Goal: Browse casually: Explore the website without a specific task or goal

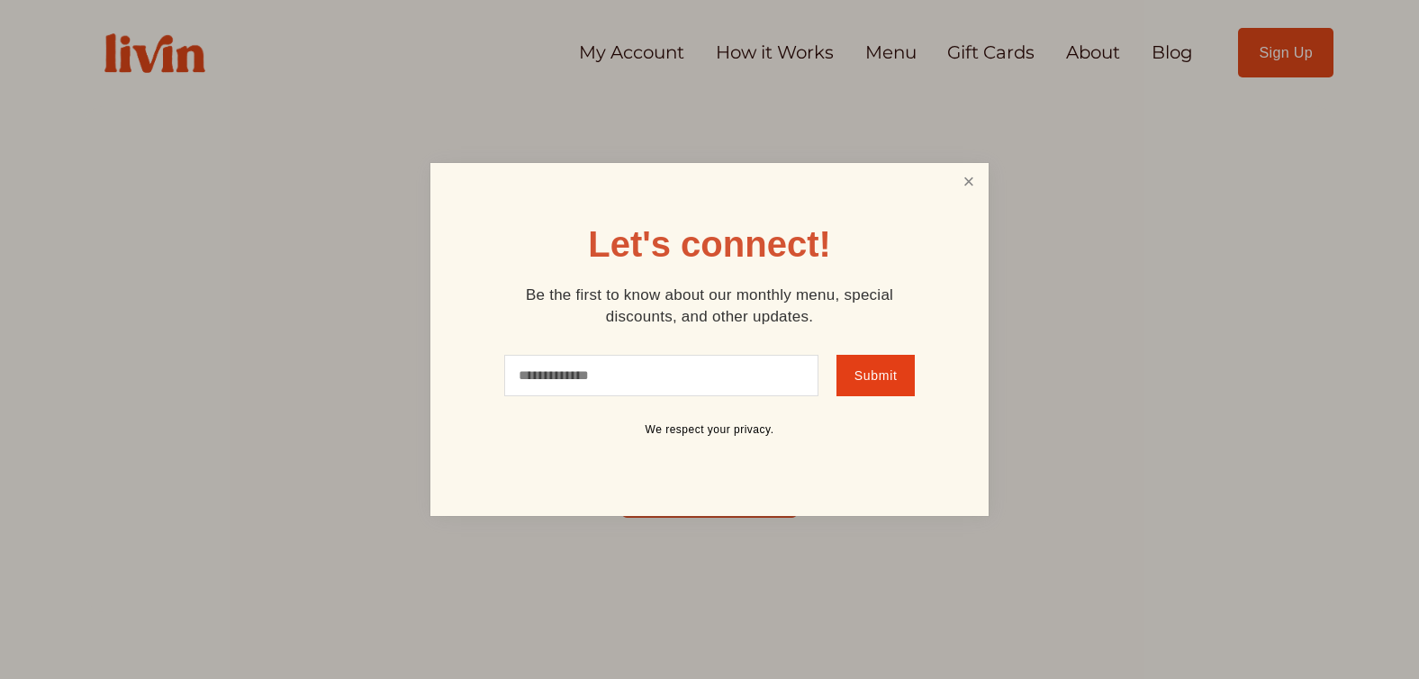
click at [964, 180] on link "Close" at bounding box center [969, 182] width 34 height 33
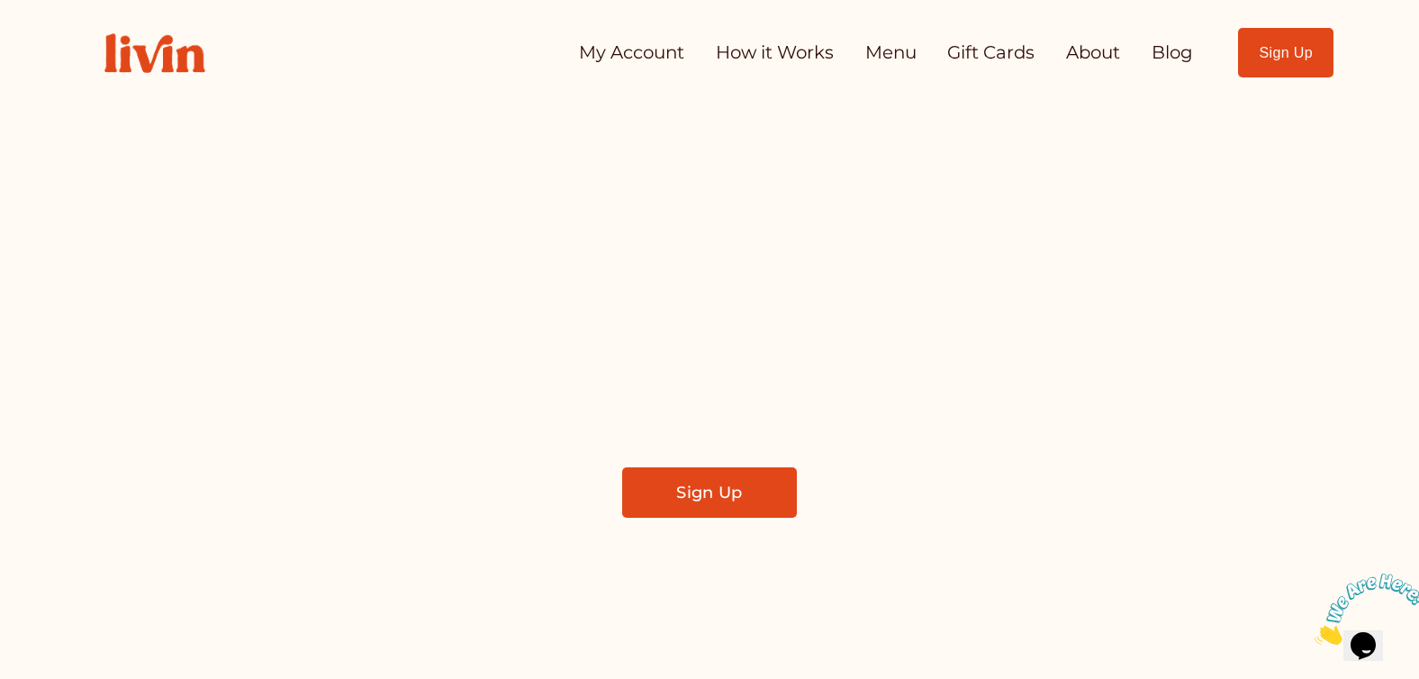
click at [879, 55] on link "Menu" at bounding box center [890, 53] width 51 height 36
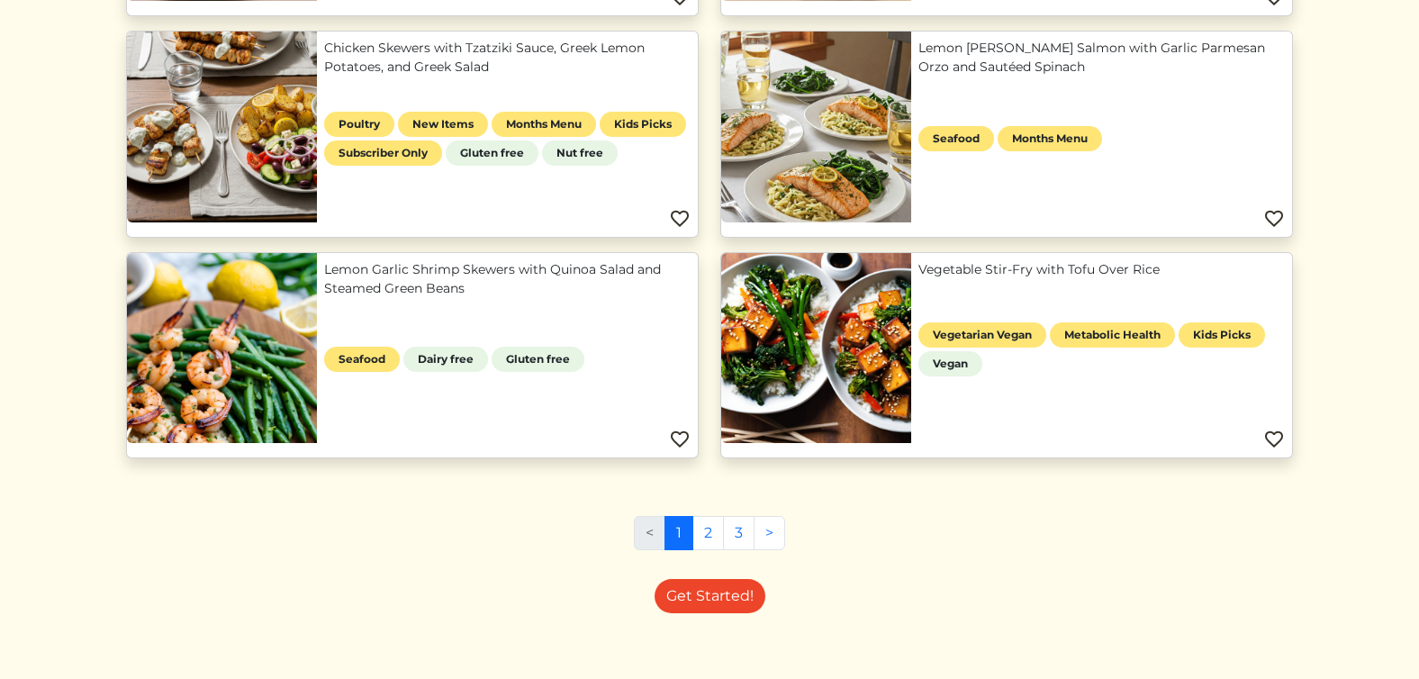
scroll to position [1332, 0]
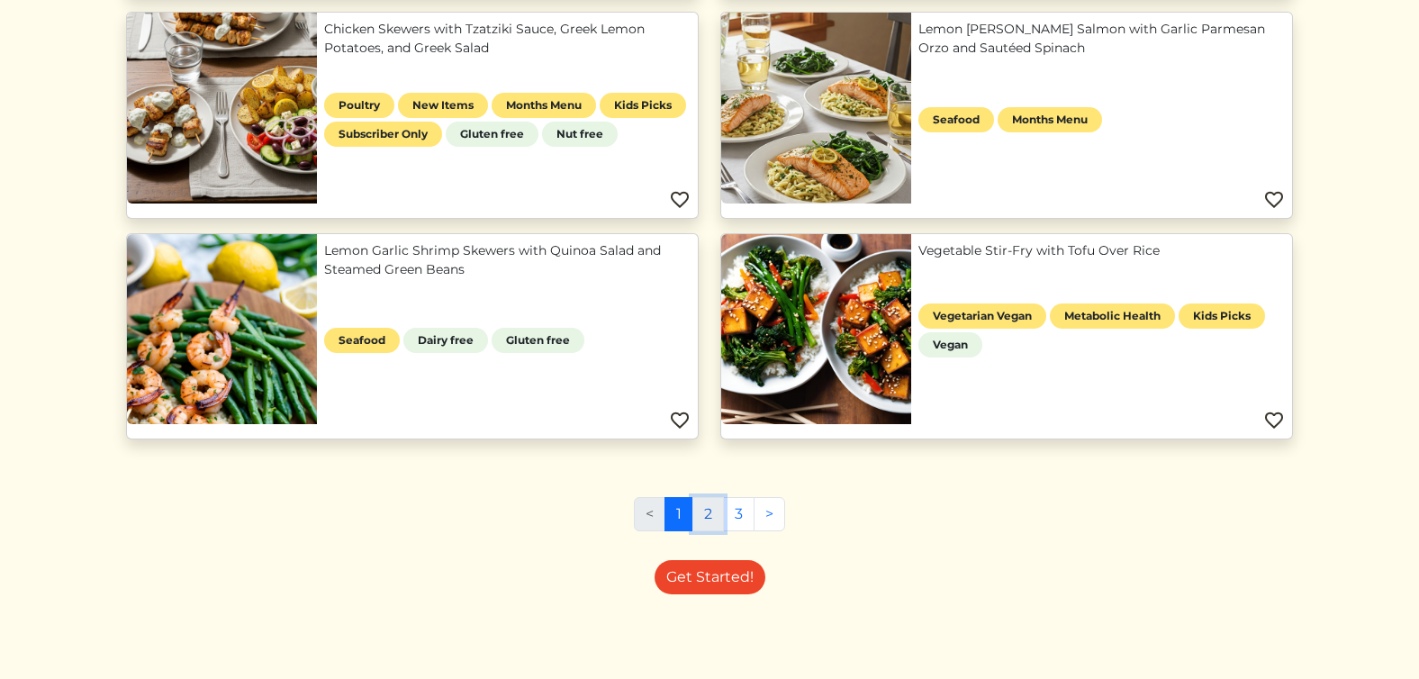
click at [712, 524] on link "2" at bounding box center [708, 514] width 32 height 34
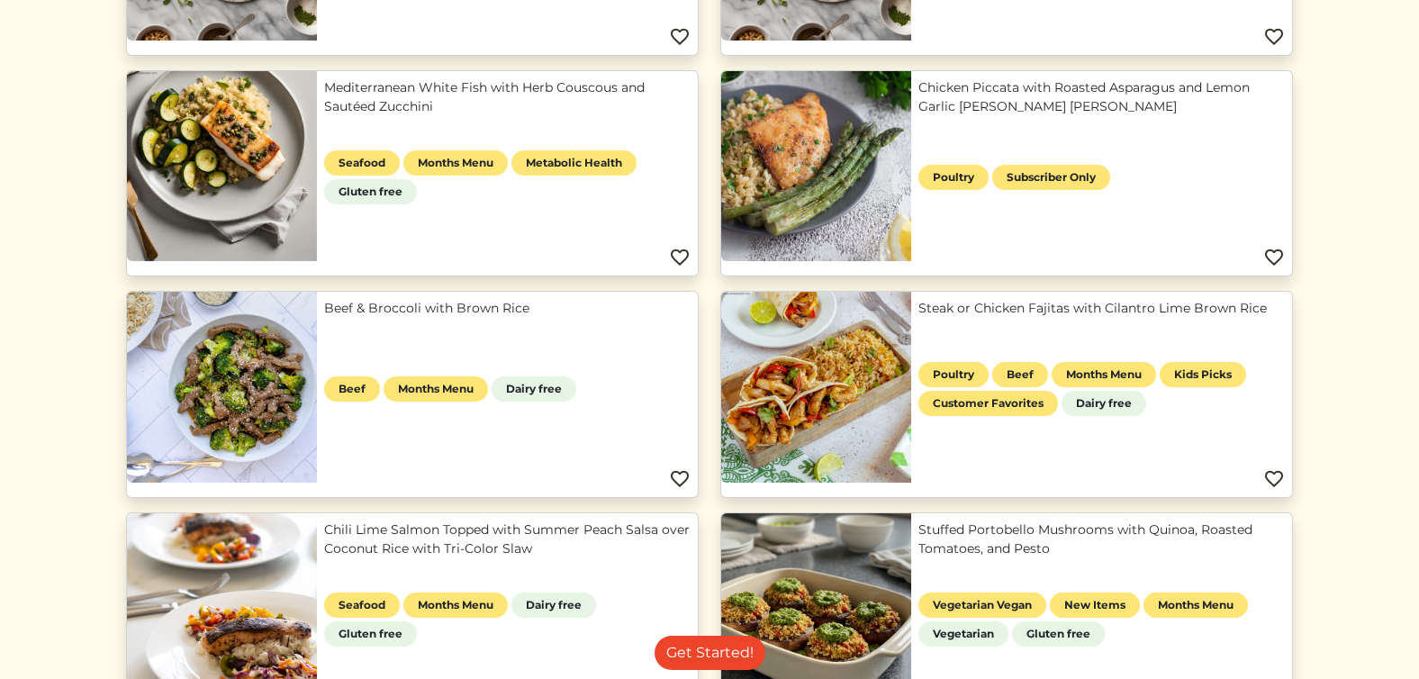
scroll to position [1110, 0]
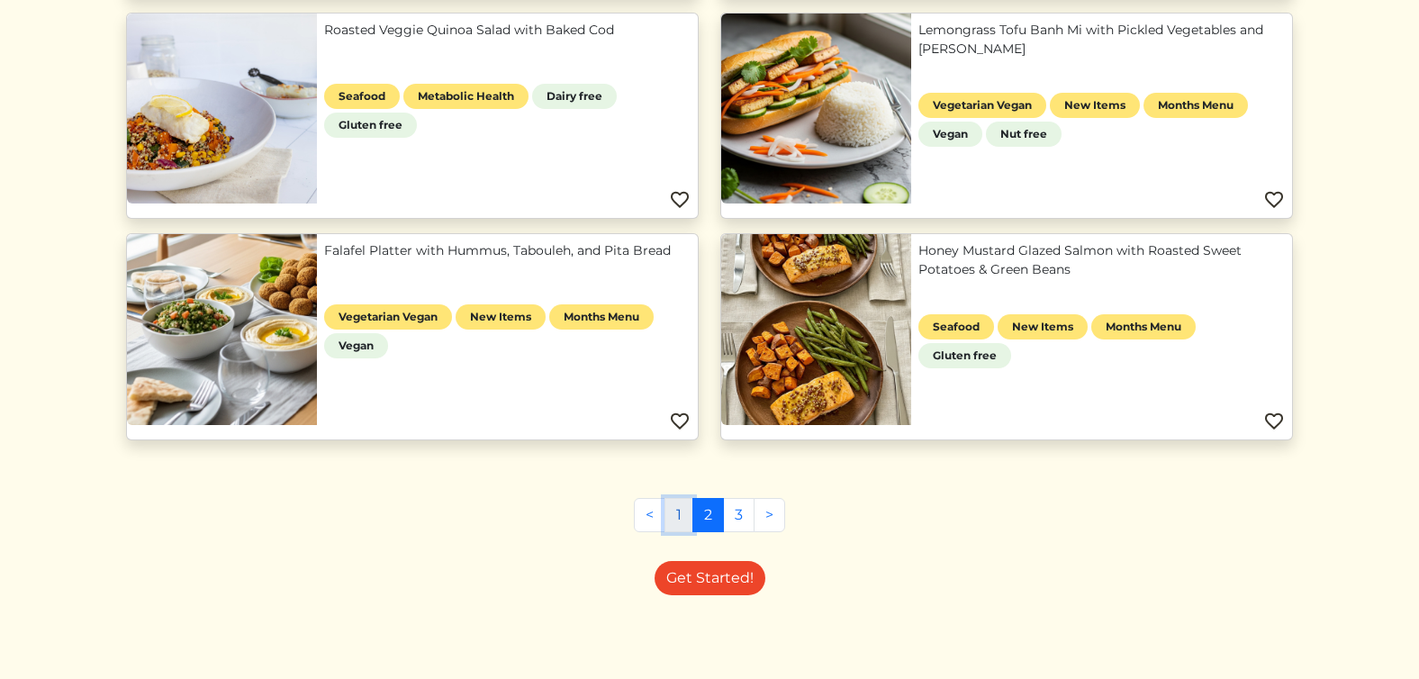
click at [676, 515] on link "1" at bounding box center [679, 515] width 29 height 34
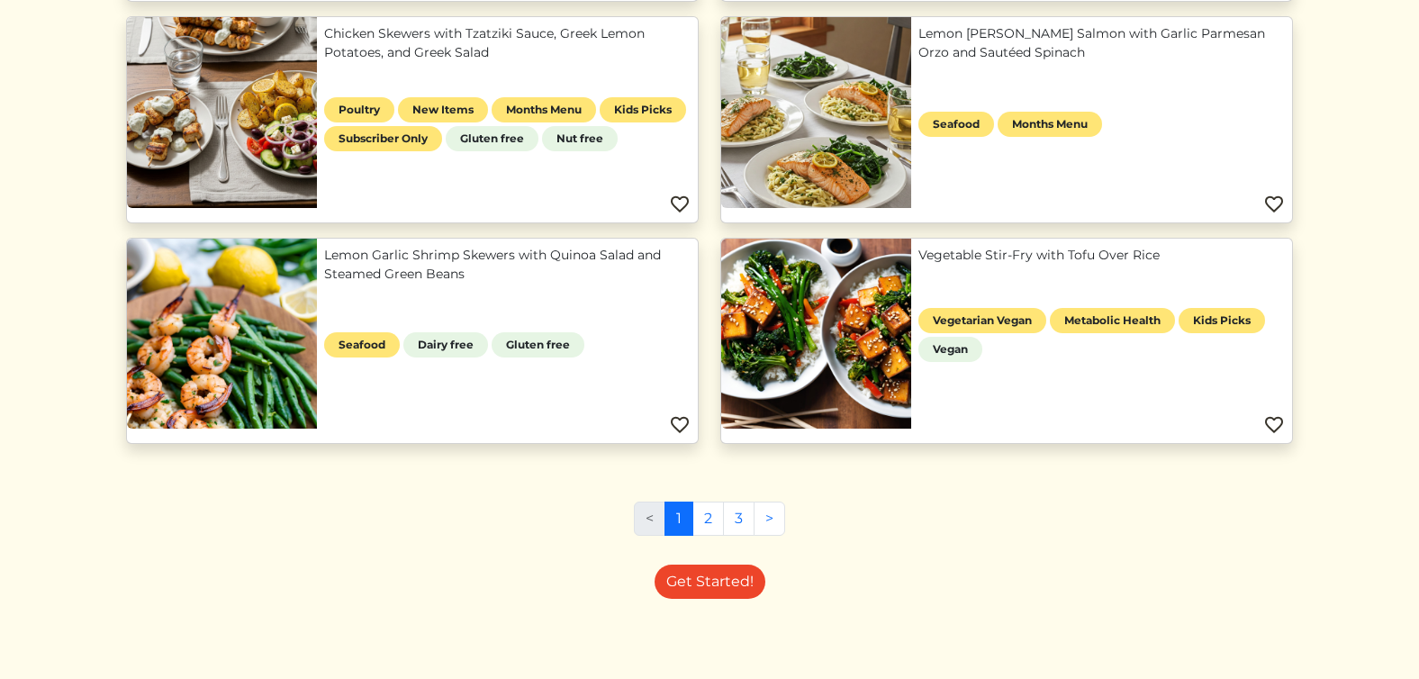
scroll to position [1332, 0]
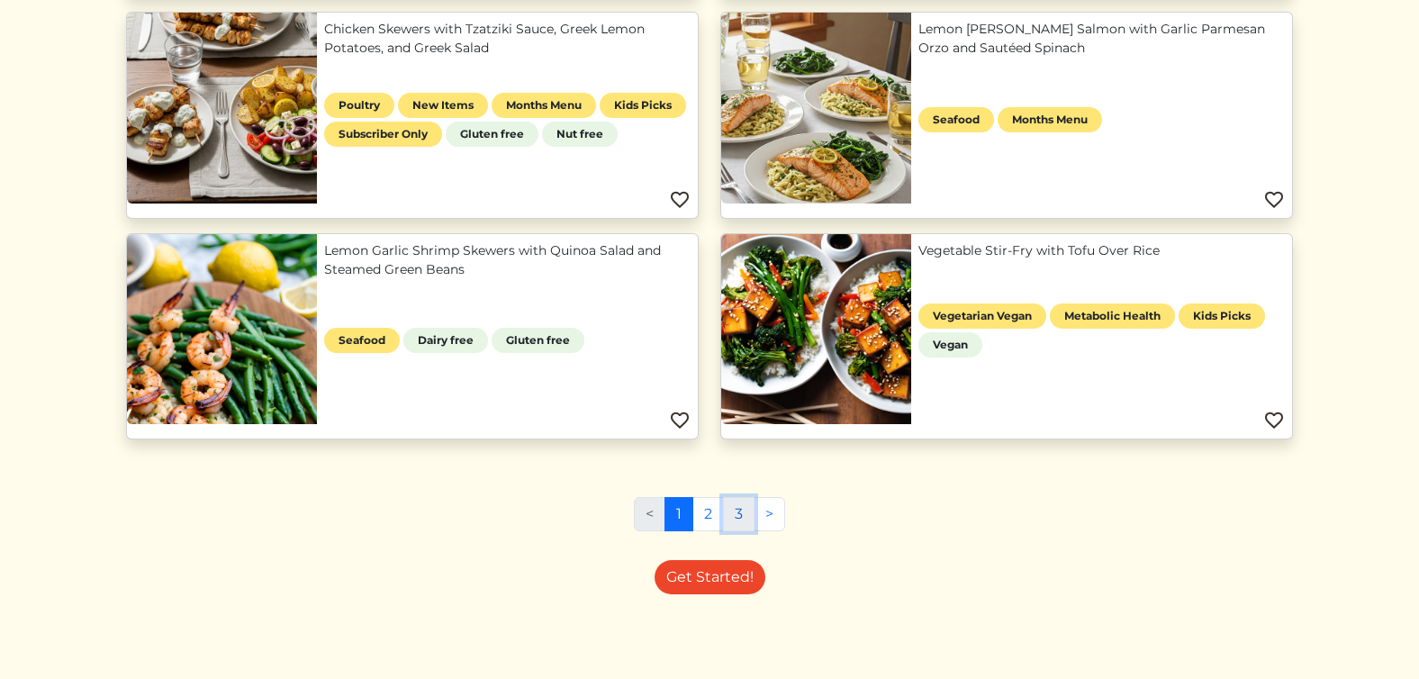
click at [734, 513] on link "3" at bounding box center [739, 514] width 32 height 34
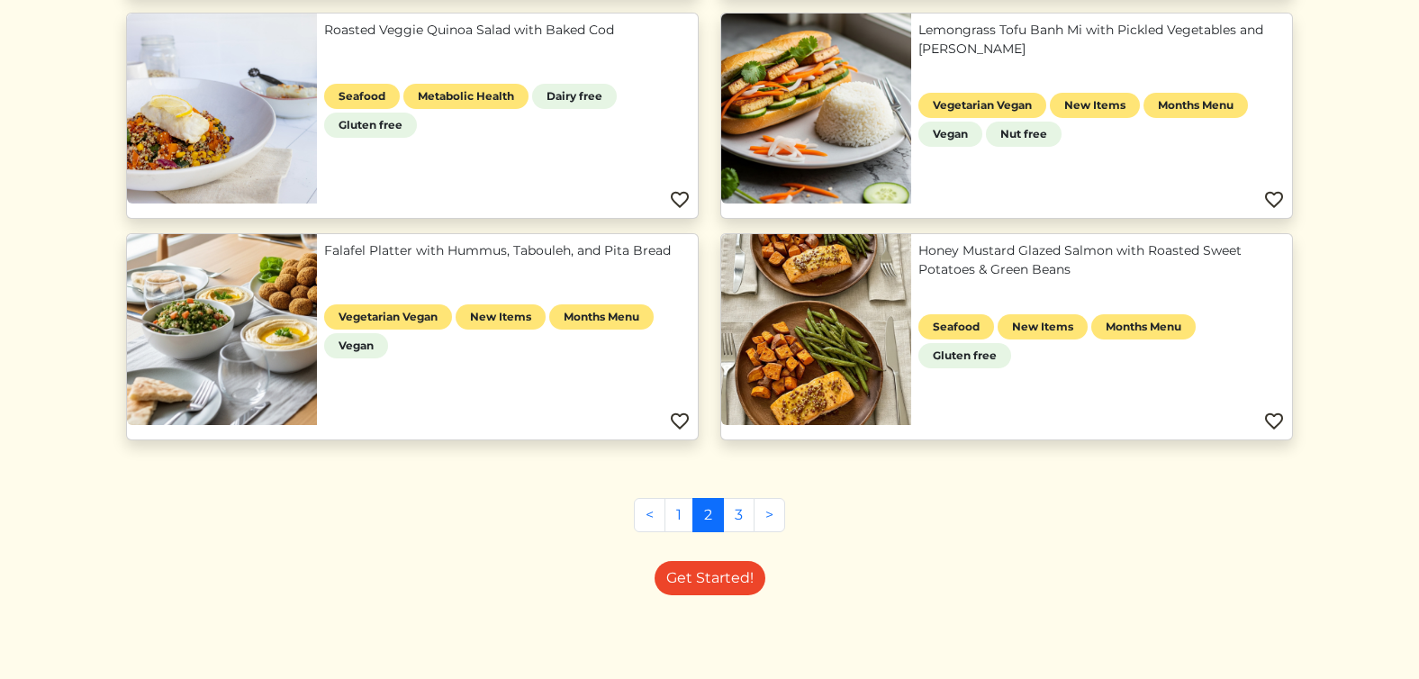
scroll to position [1332, 0]
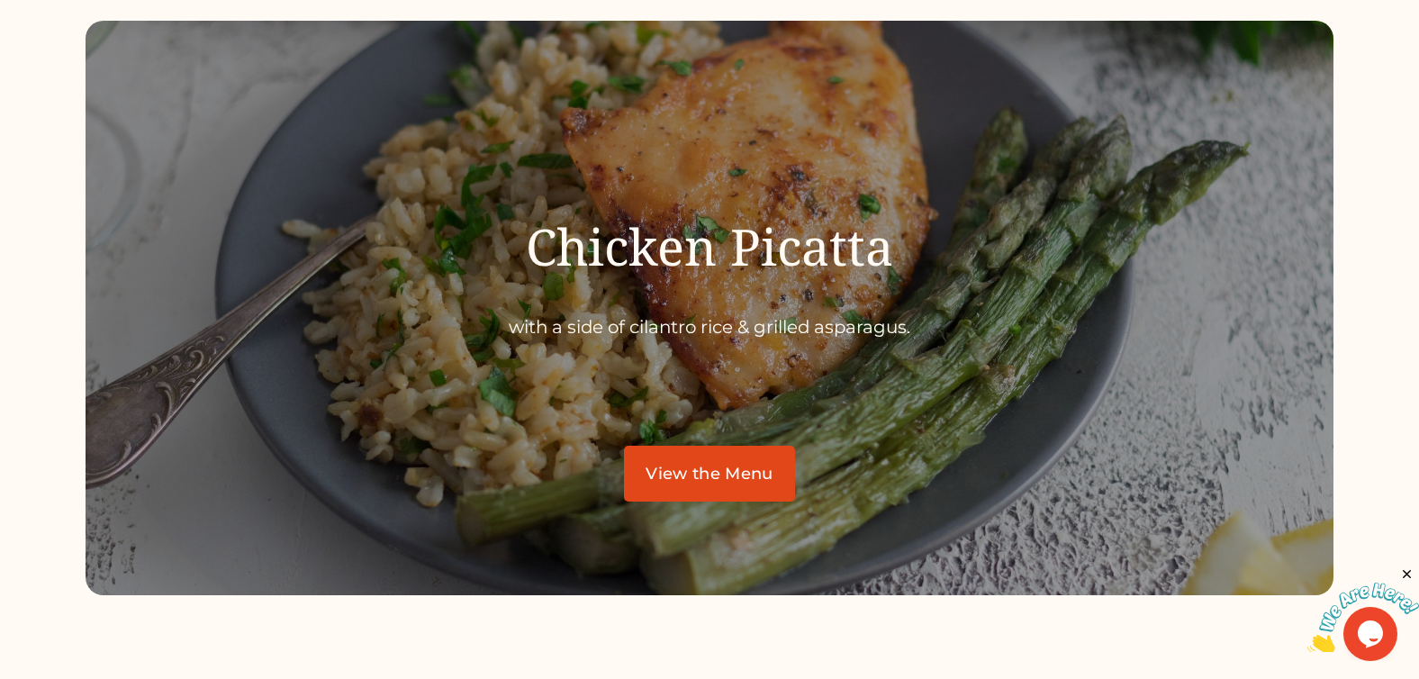
scroll to position [6050, 0]
